Goal: Information Seeking & Learning: Find specific fact

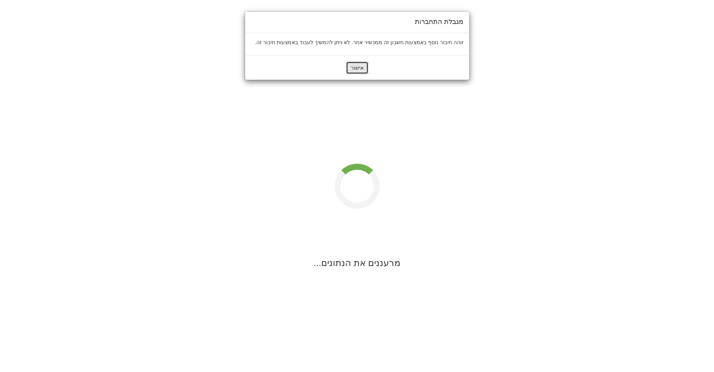
click at [353, 67] on button "אישור" at bounding box center [357, 67] width 22 height 13
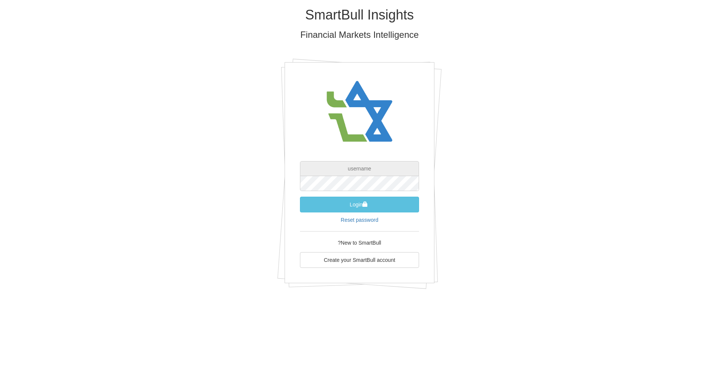
type input "[EMAIL_ADDRESS][DOMAIN_NAME]"
click at [372, 209] on button "Login" at bounding box center [359, 205] width 119 height 16
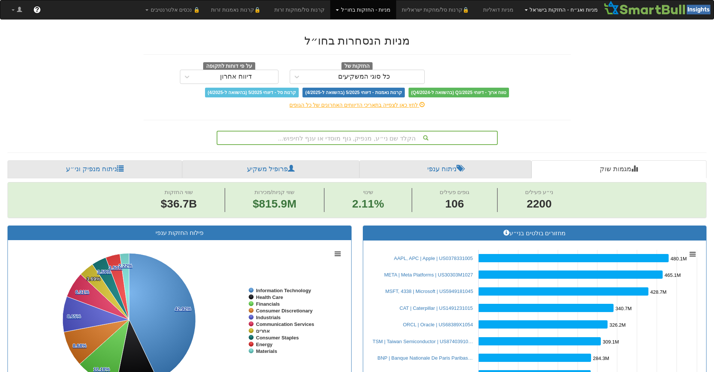
click at [556, 6] on link "מניות ואג״ח - החזקות בישראל" at bounding box center [561, 9] width 84 height 19
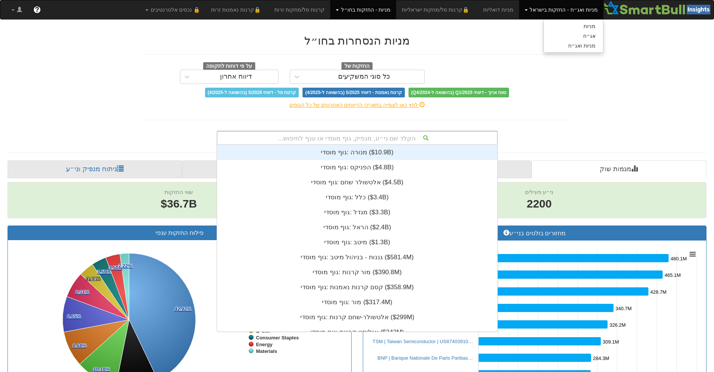
click at [352, 142] on div "הקלד שם ני״ע, מנפיק, גוף מוסדי או ענף לחיפוש..." at bounding box center [356, 138] width 279 height 13
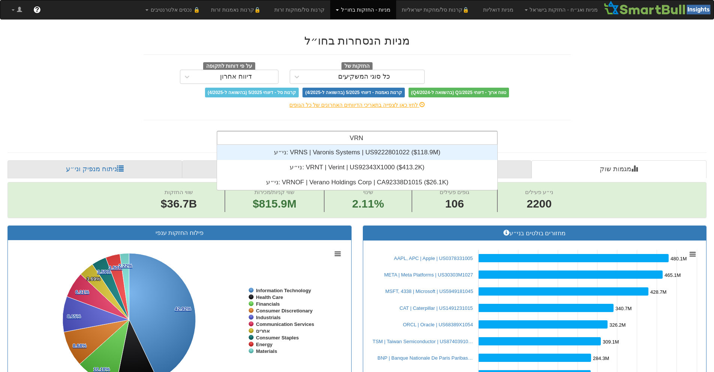
scroll to position [15, 0]
type input "VRNT"
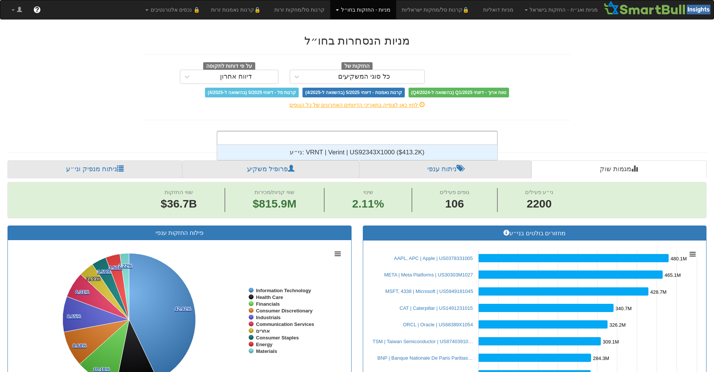
drag, startPoint x: 607, startPoint y: 123, endPoint x: 470, endPoint y: 109, distance: 137.9
